Goal: Task Accomplishment & Management: Complete application form

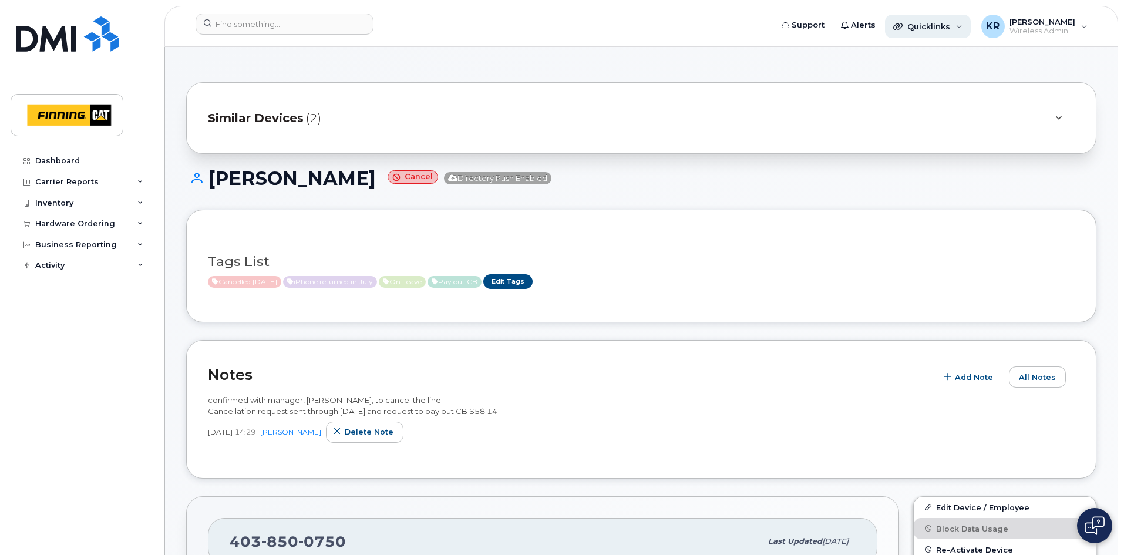
click at [950, 28] on span "Quicklinks" at bounding box center [929, 26] width 43 height 9
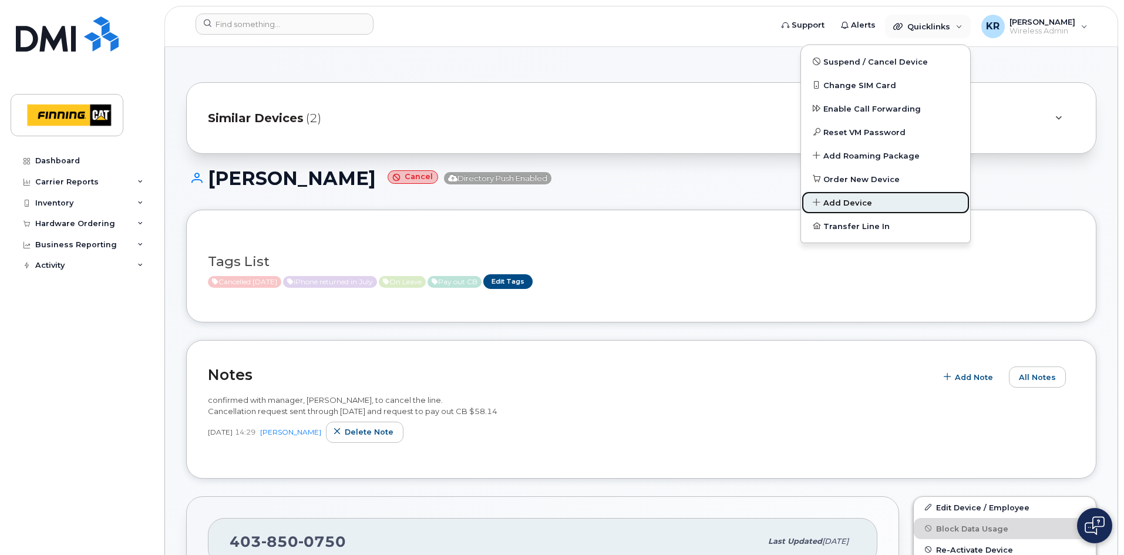
click at [854, 203] on span "Add Device" at bounding box center [848, 203] width 49 height 12
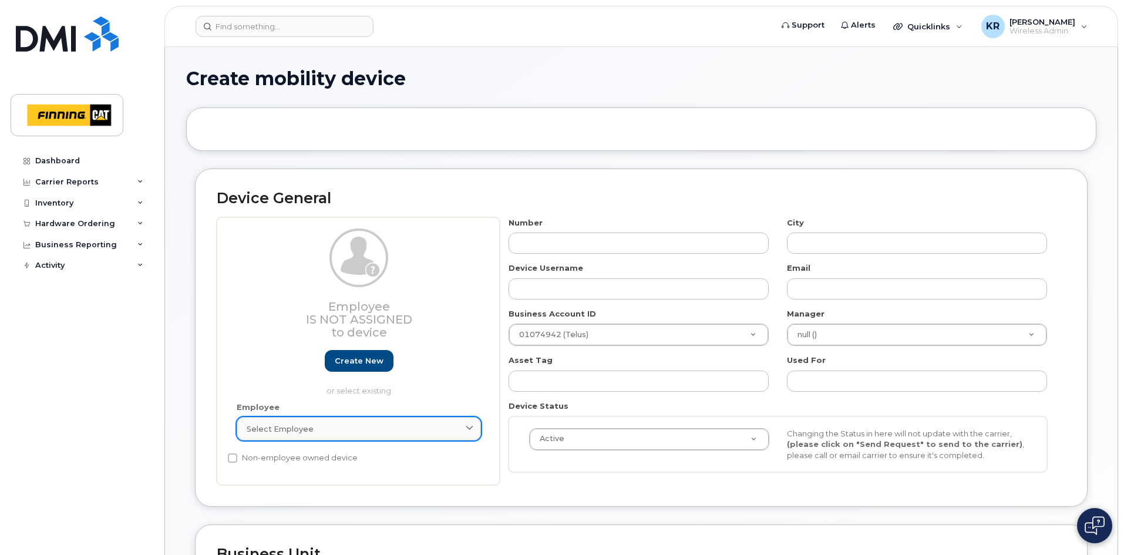
click at [335, 428] on div "Select employee" at bounding box center [359, 429] width 224 height 11
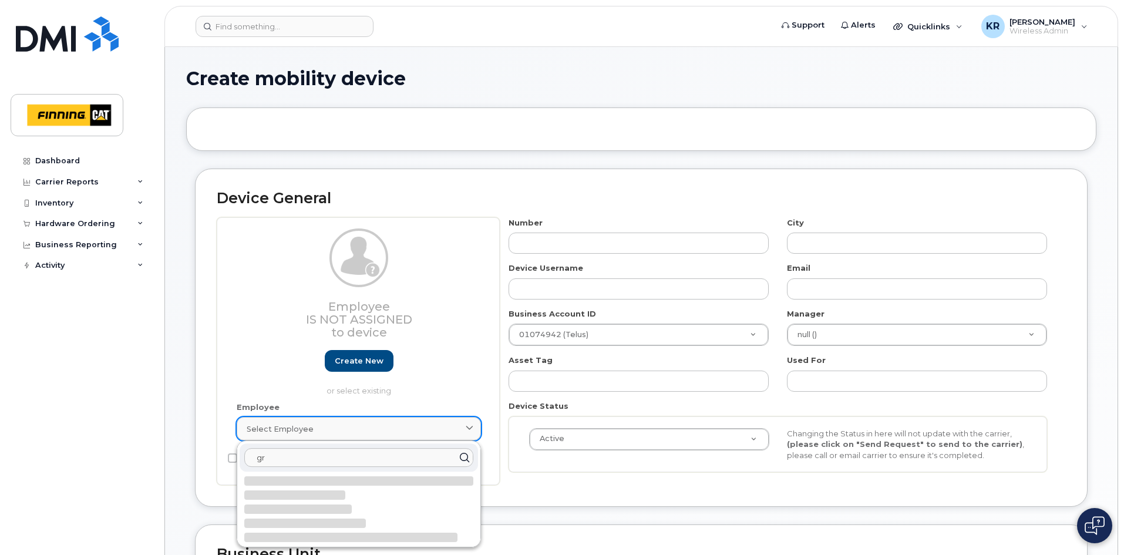
type input "g"
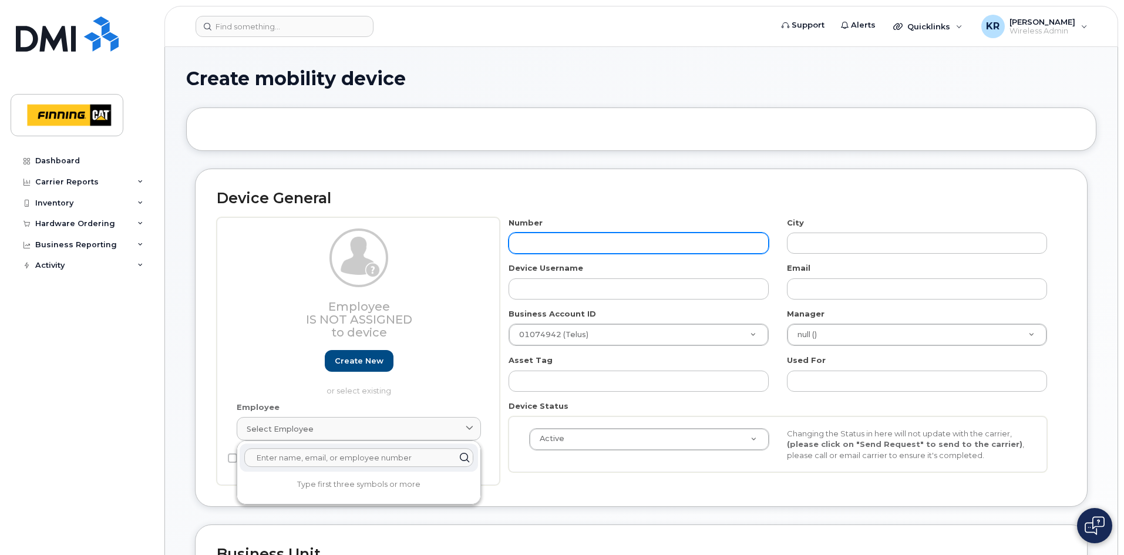
click at [531, 246] on input "text" at bounding box center [639, 243] width 260 height 21
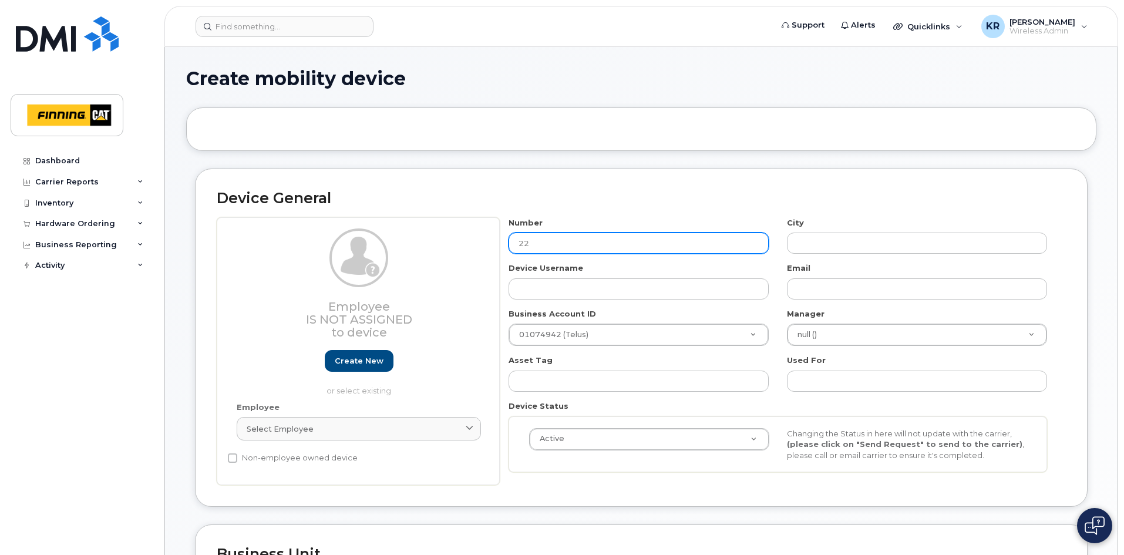
type input "226"
type input "?"
type input "226-234-3629"
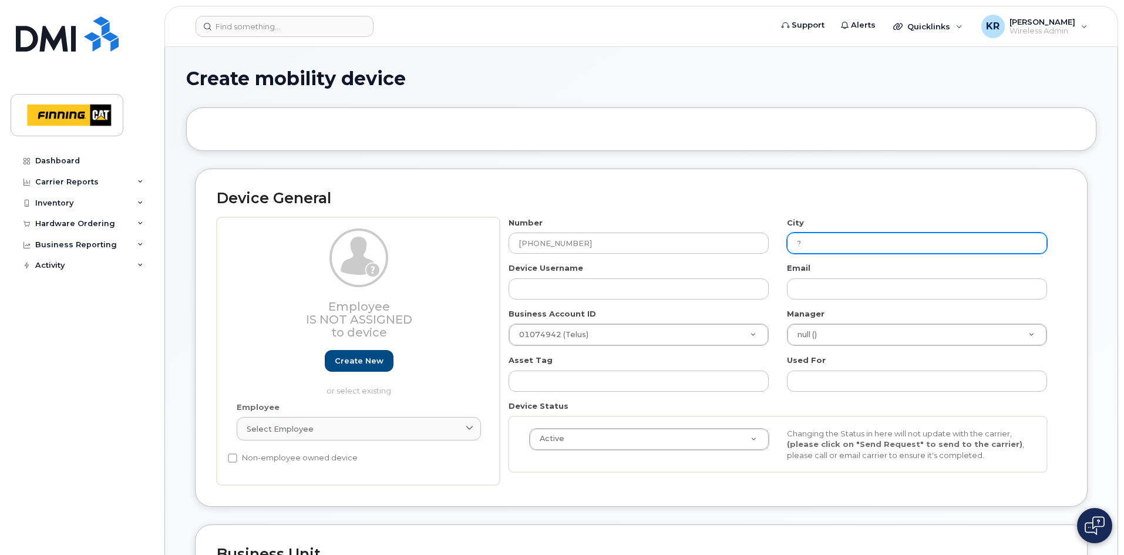
click at [832, 242] on input "?" at bounding box center [917, 243] width 260 height 21
type input "London"
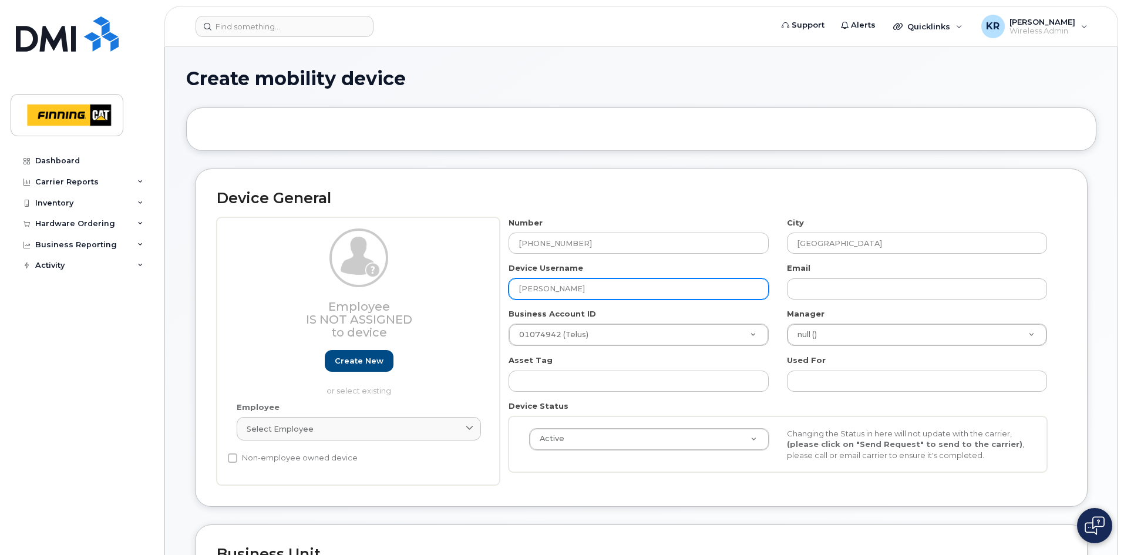
type input "Greg WALL"
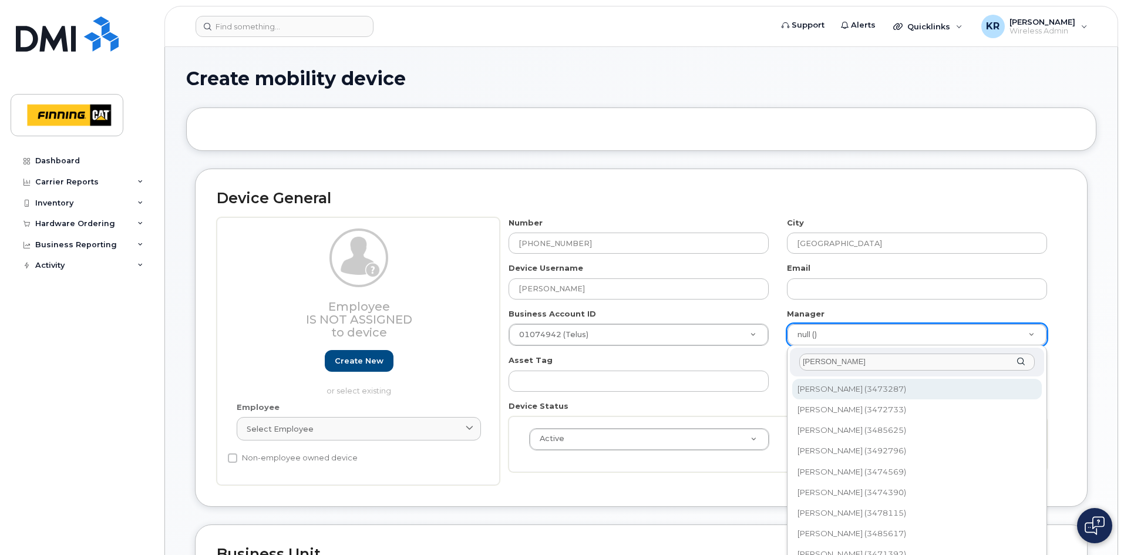
click at [844, 363] on input "Andrew" at bounding box center [917, 362] width 236 height 17
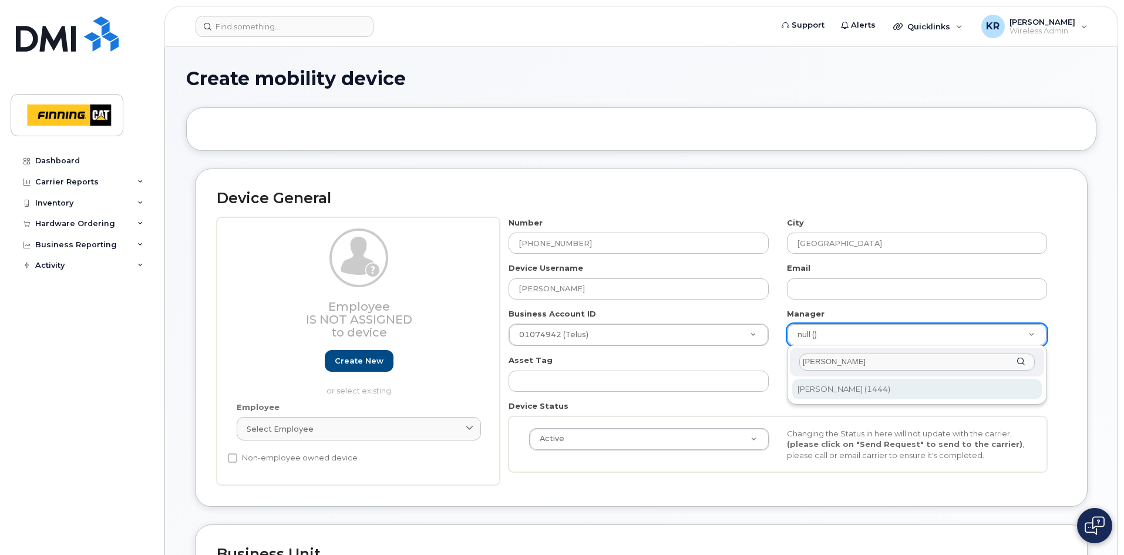
type input "Andrew rich"
type input "756569"
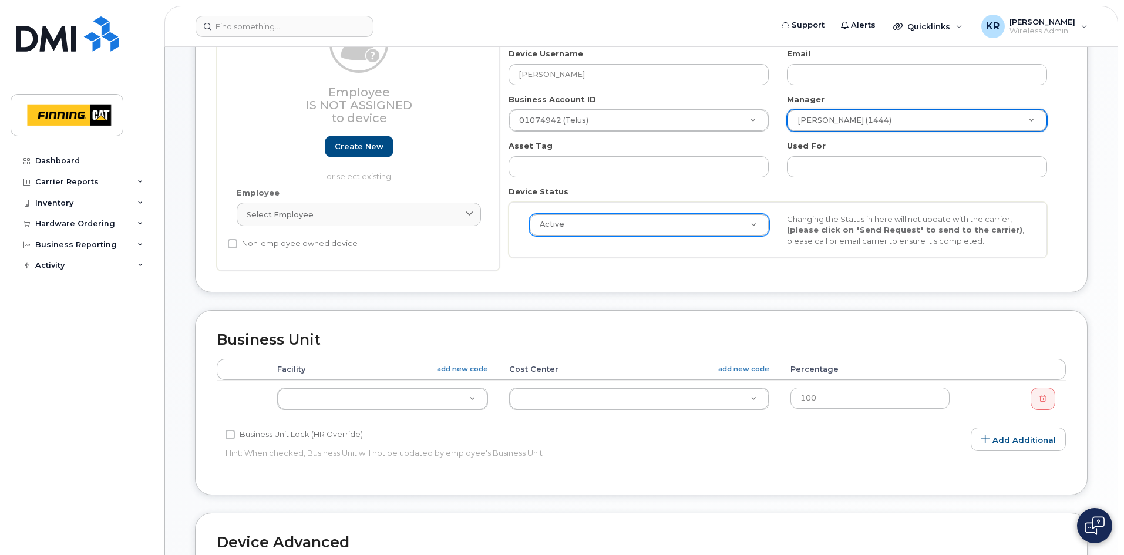
scroll to position [235, 0]
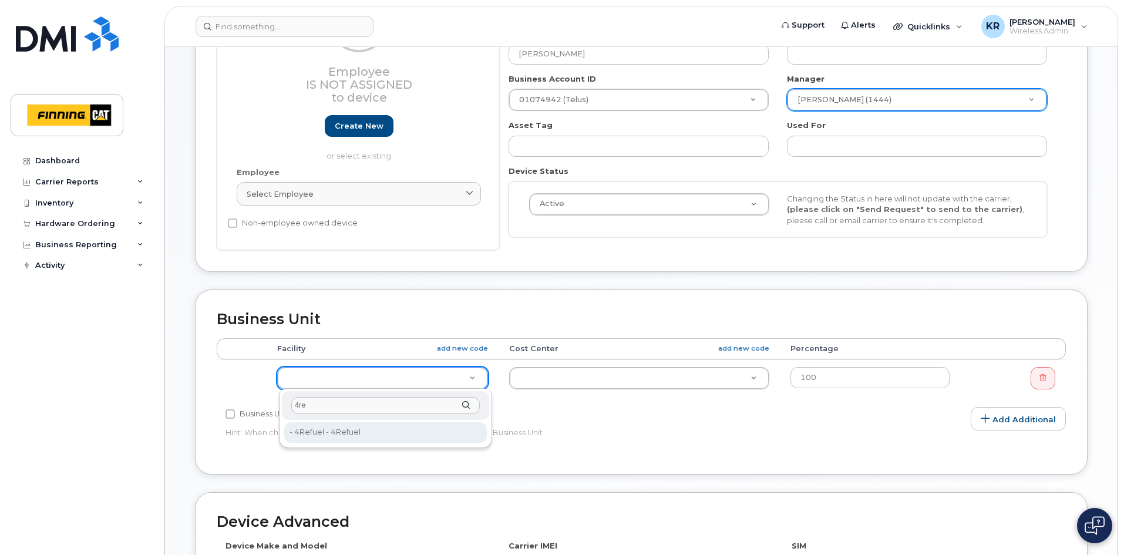
type input "4re"
type input "2158003"
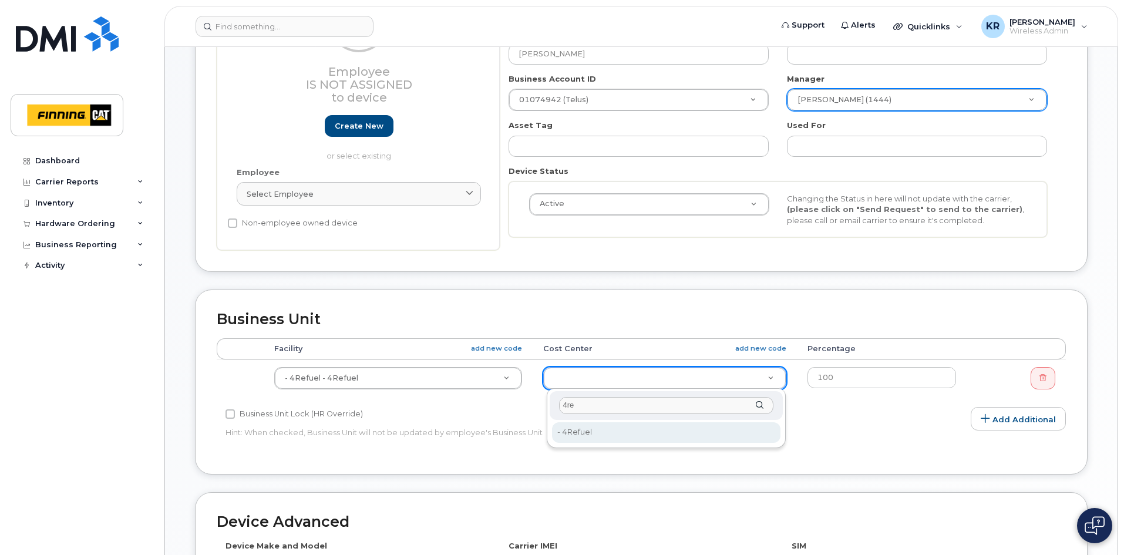
type input "4re"
type input "2158004"
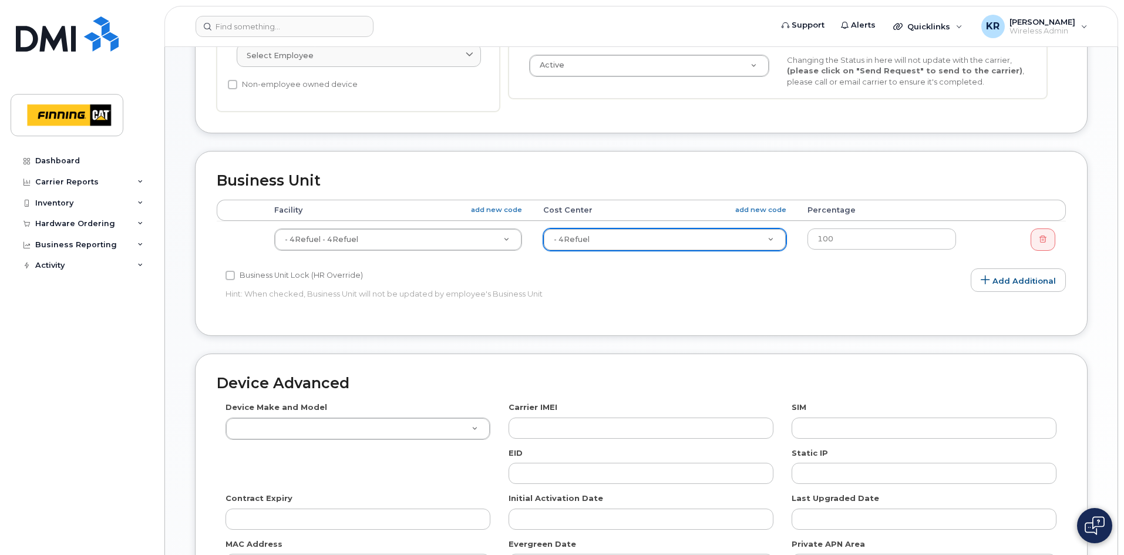
scroll to position [470, 0]
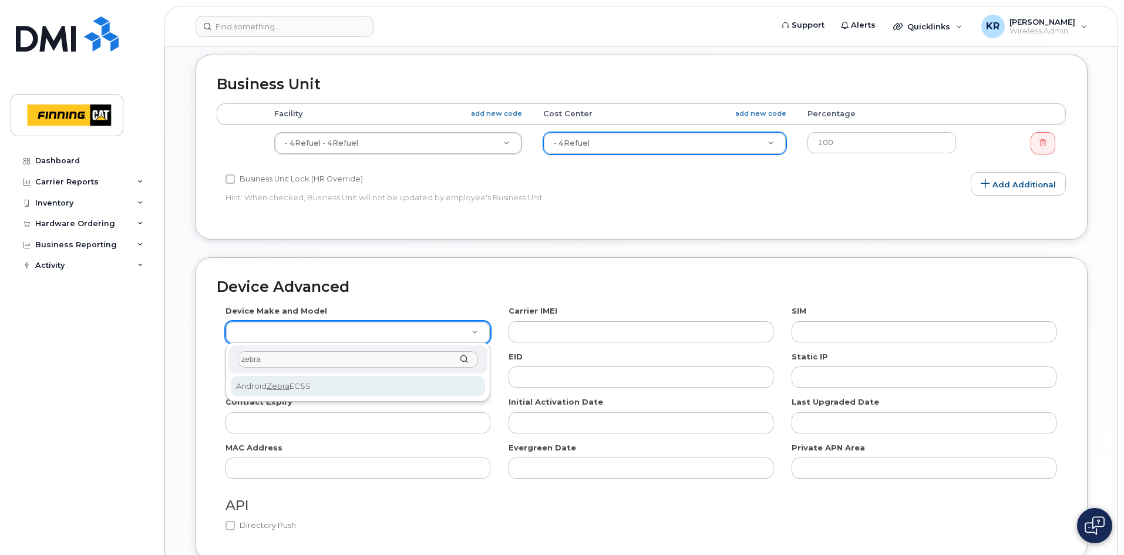
type input "zebra"
select select "2691"
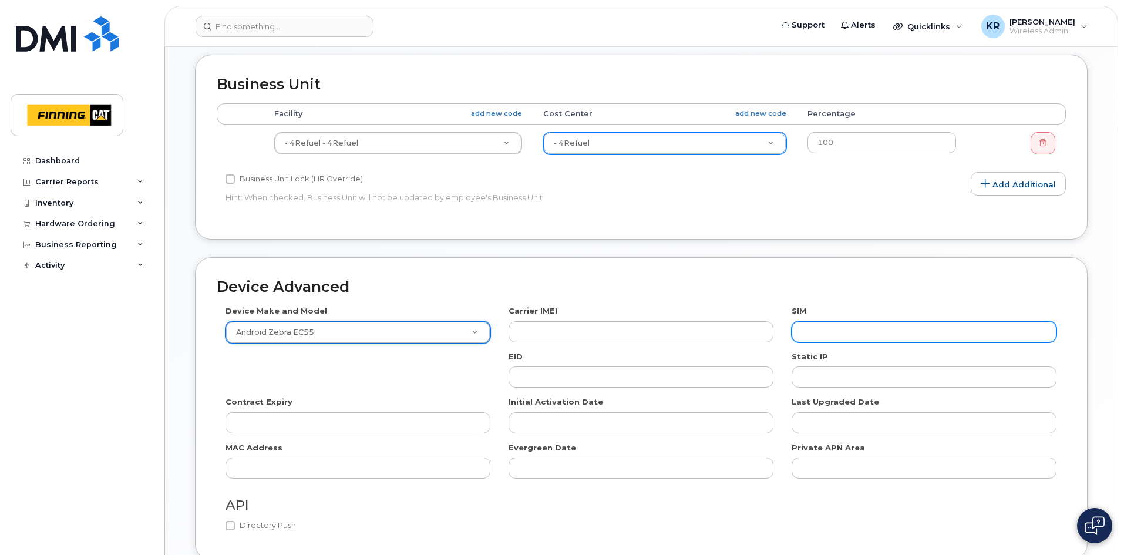
click at [806, 334] on input "text" at bounding box center [924, 331] width 265 height 21
click at [820, 331] on input "text" at bounding box center [924, 331] width 265 height 21
paste input "8912230102351110279"
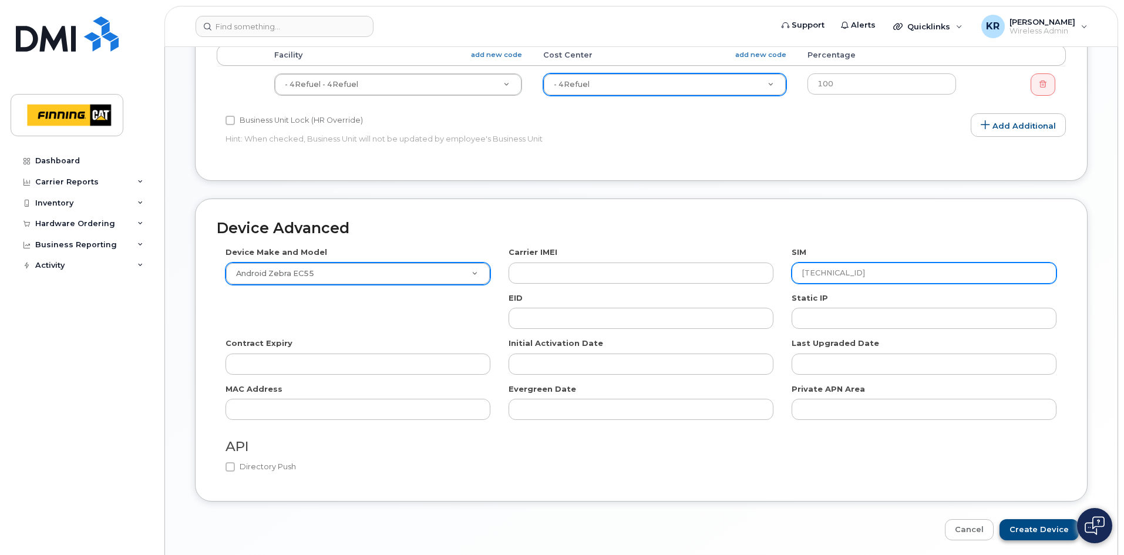
scroll to position [573, 0]
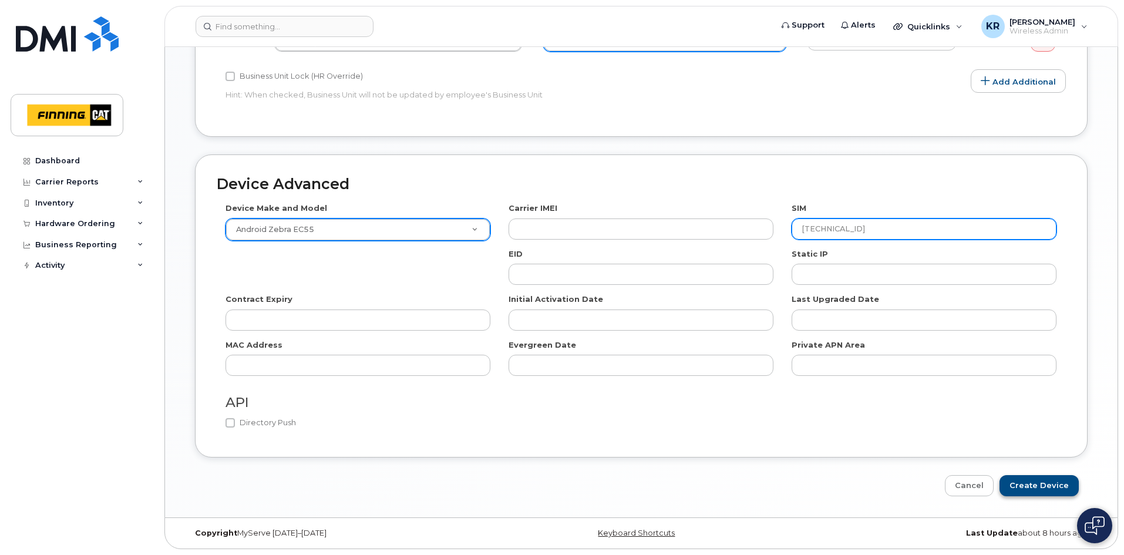
type input "8912230102351110279"
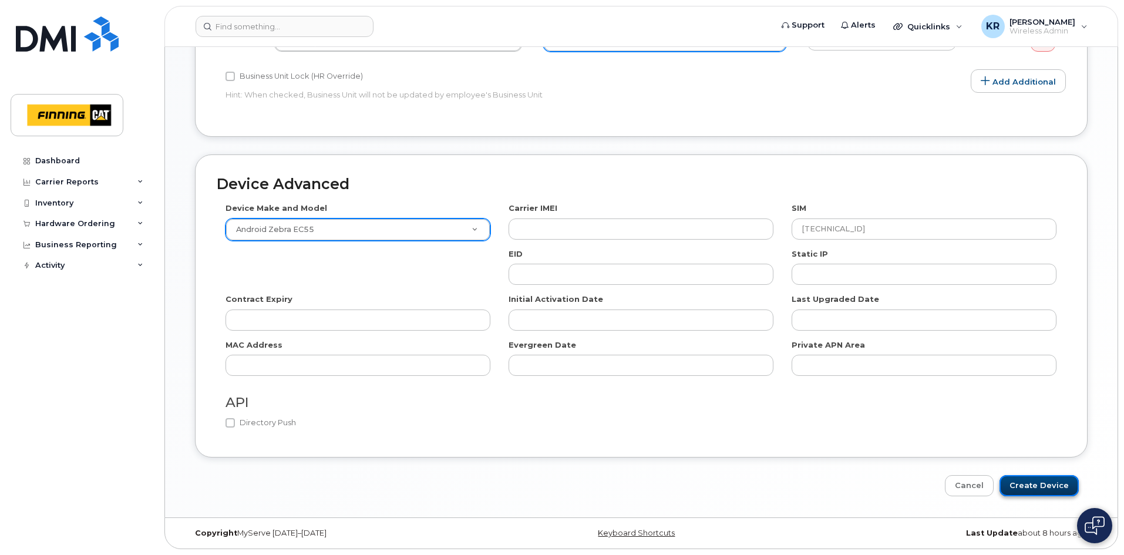
click at [1029, 488] on input "Create Device" at bounding box center [1039, 486] width 79 height 22
type input "Saving..."
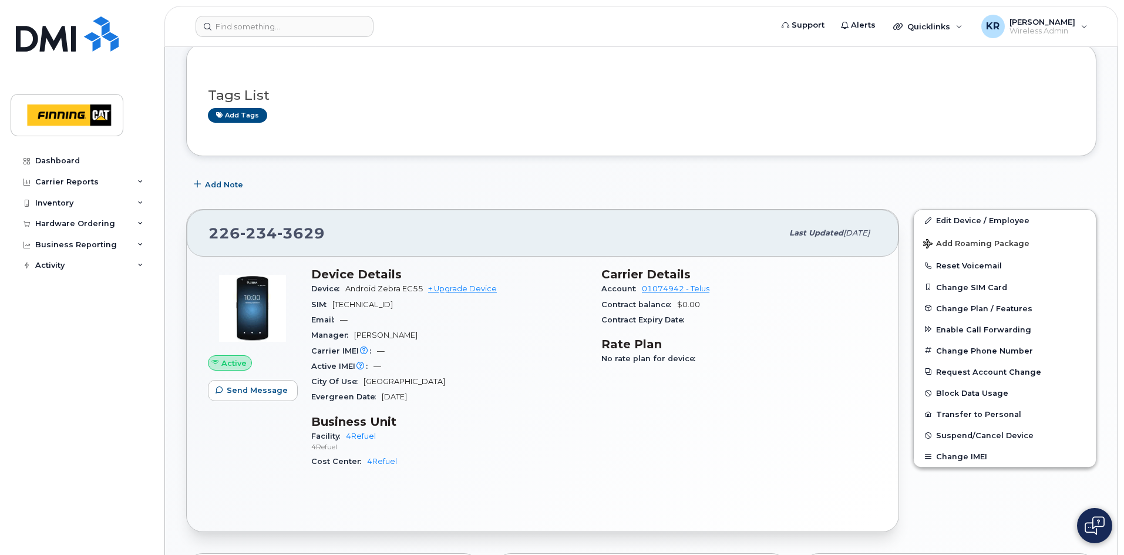
scroll to position [117, 0]
click at [974, 223] on link "Edit Device / Employee" at bounding box center [1005, 219] width 182 height 21
